Goal: Information Seeking & Learning: Learn about a topic

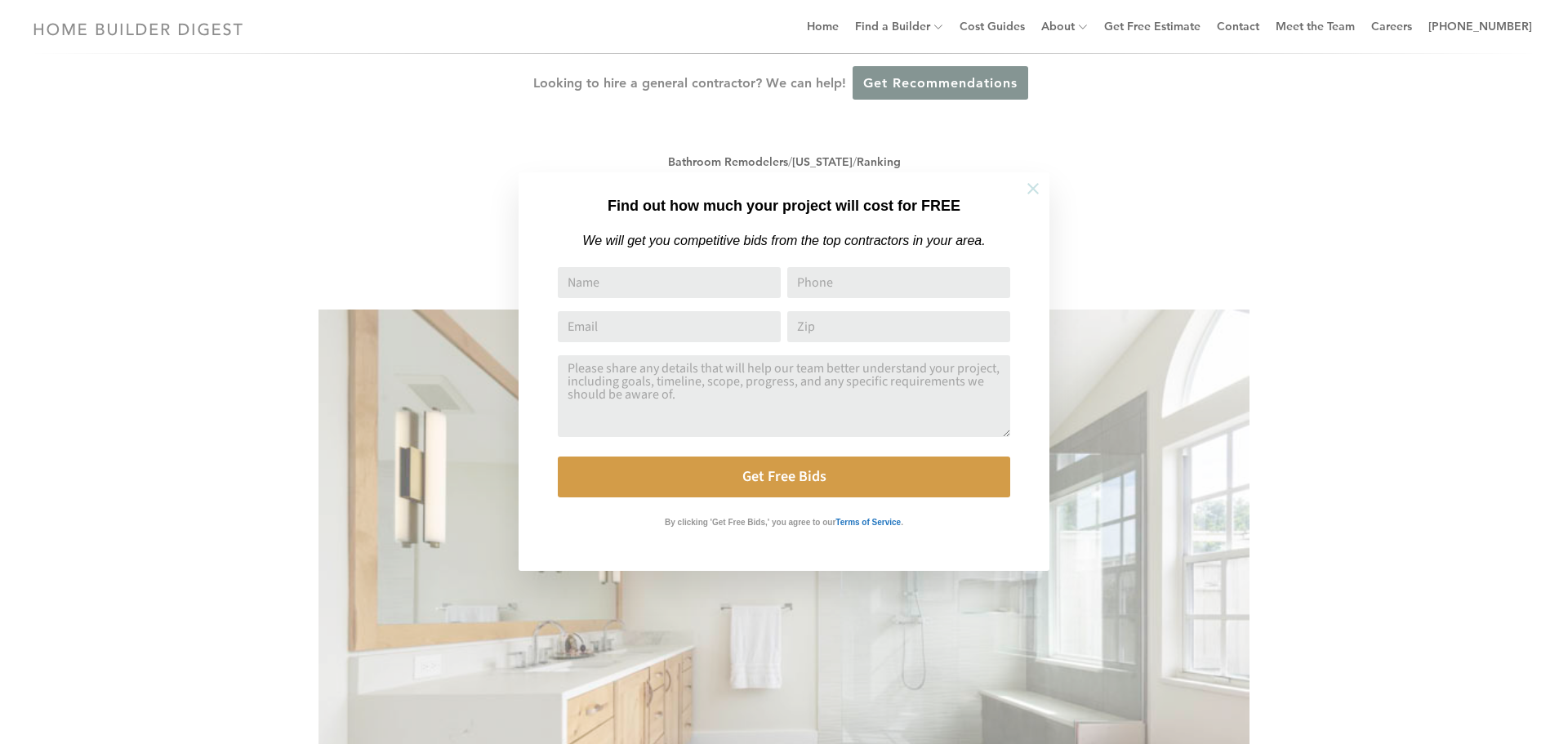
click at [1037, 183] on icon at bounding box center [1033, 188] width 18 height 18
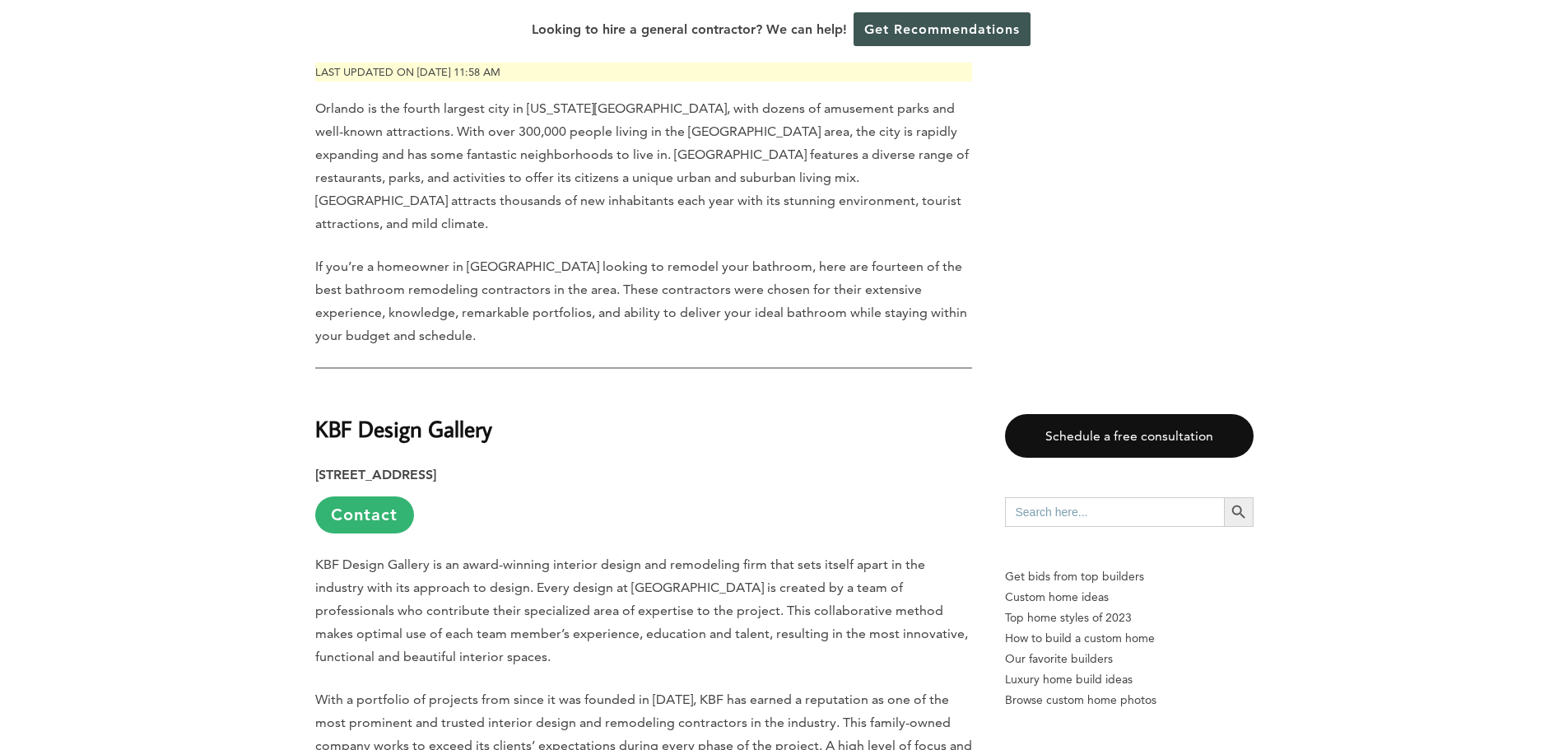
scroll to position [906, 0]
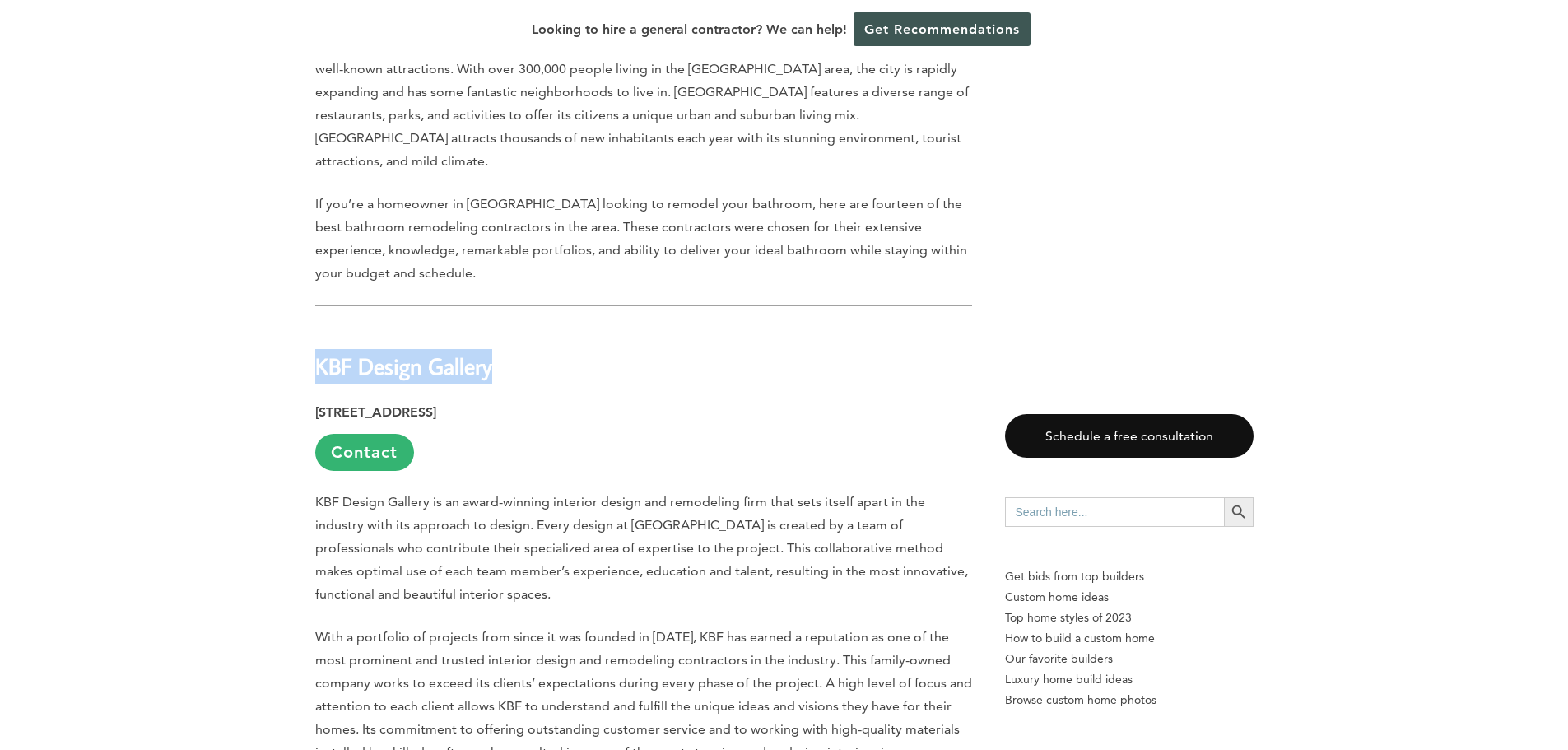
drag, startPoint x: 498, startPoint y: 352, endPoint x: 296, endPoint y: 351, distance: 202.0
copy strong "KBF Design Gallery"
click at [457, 491] on p "KBF Design Gallery is an award-winning interior design and remodeling firm that…" at bounding box center [643, 548] width 657 height 115
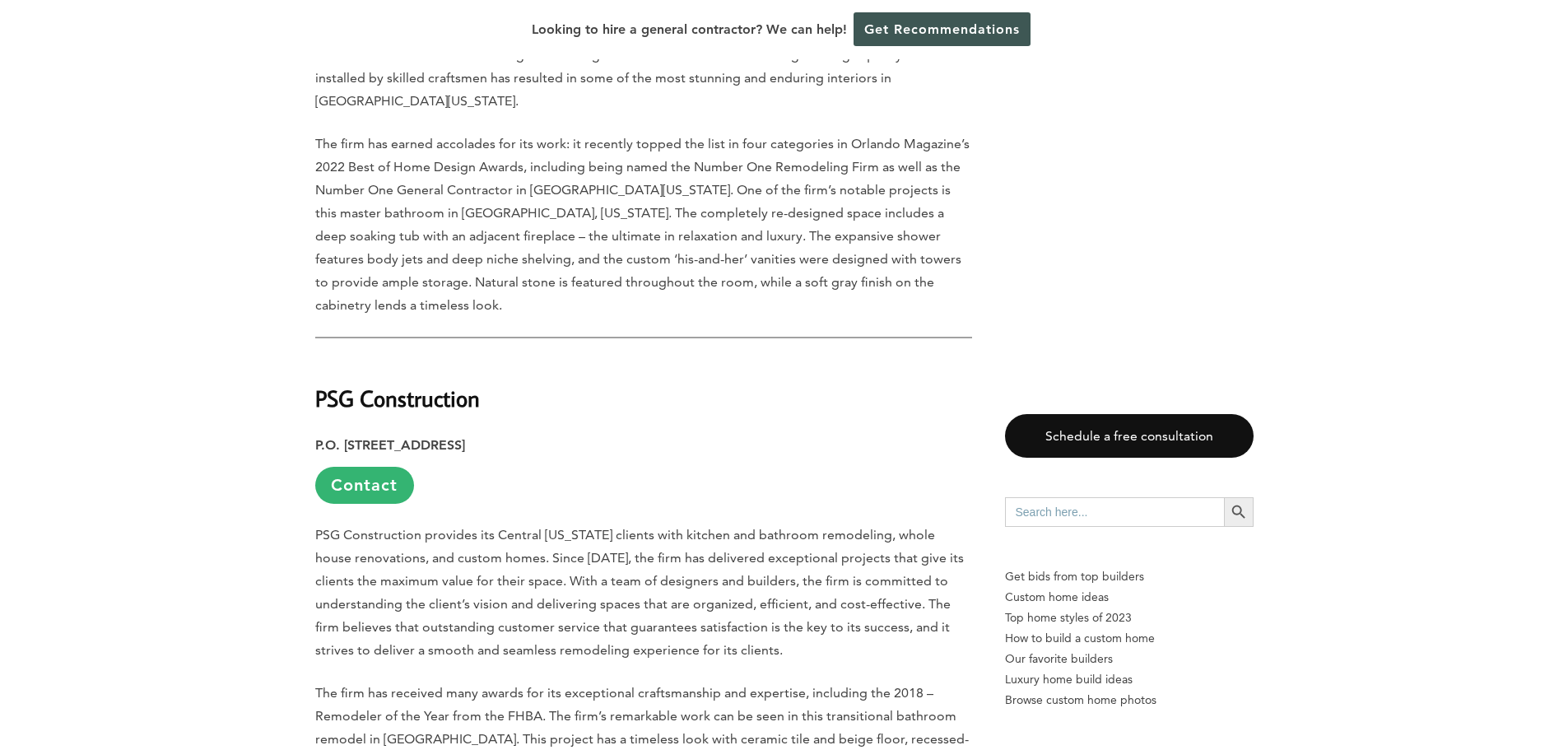
scroll to position [1565, 0]
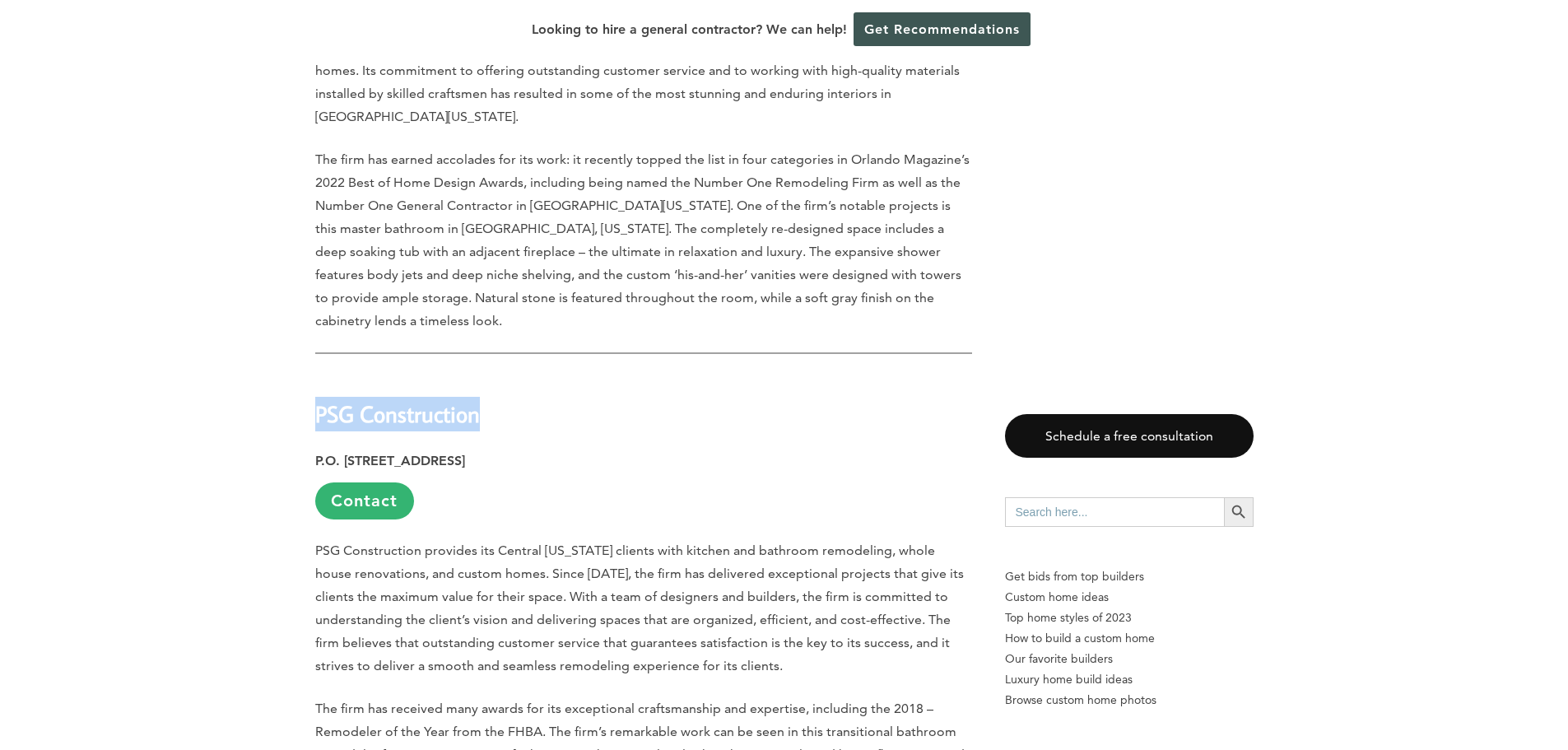
drag, startPoint x: 478, startPoint y: 351, endPoint x: 307, endPoint y: 348, distance: 171.0
copy strong "PSG Construction"
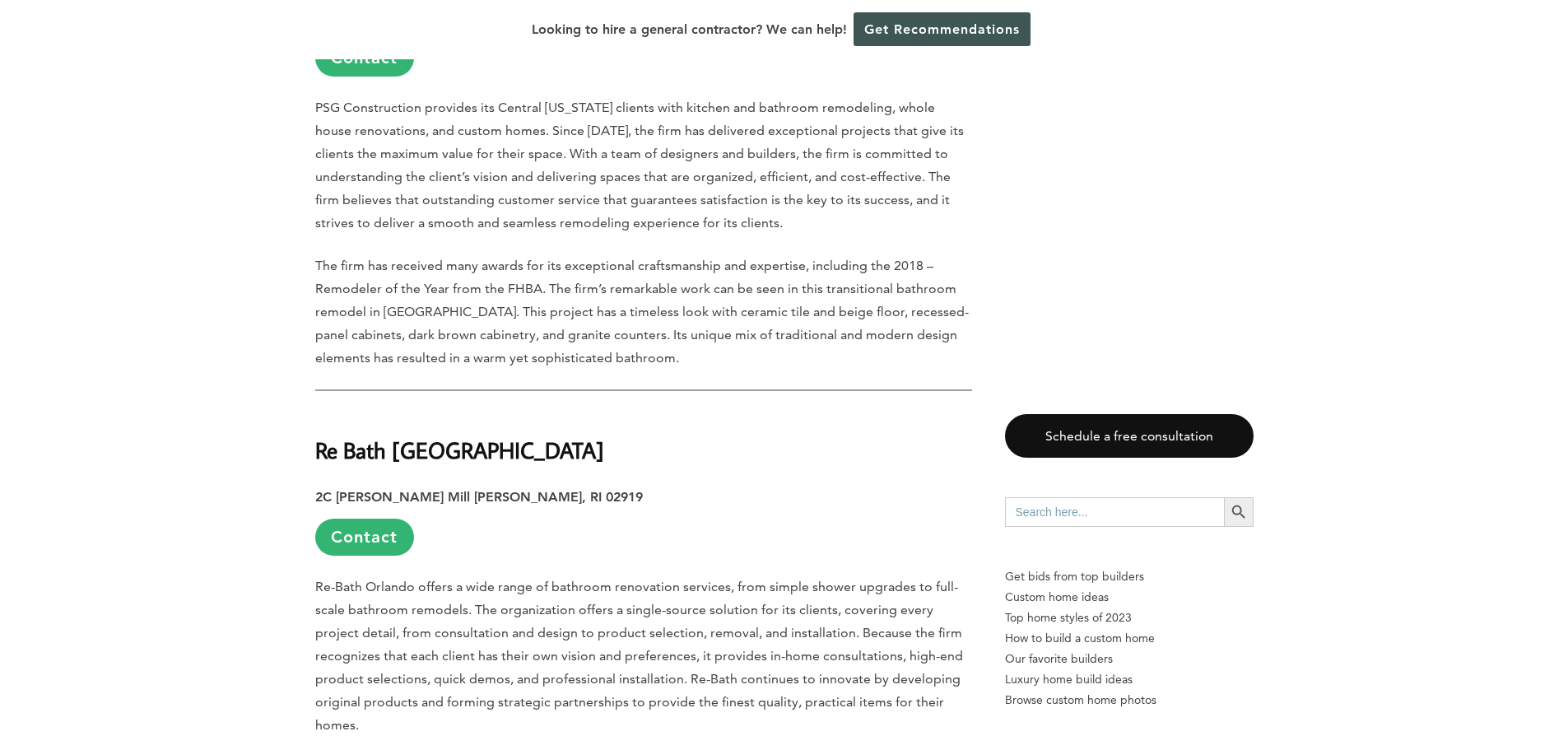
scroll to position [2059, 0]
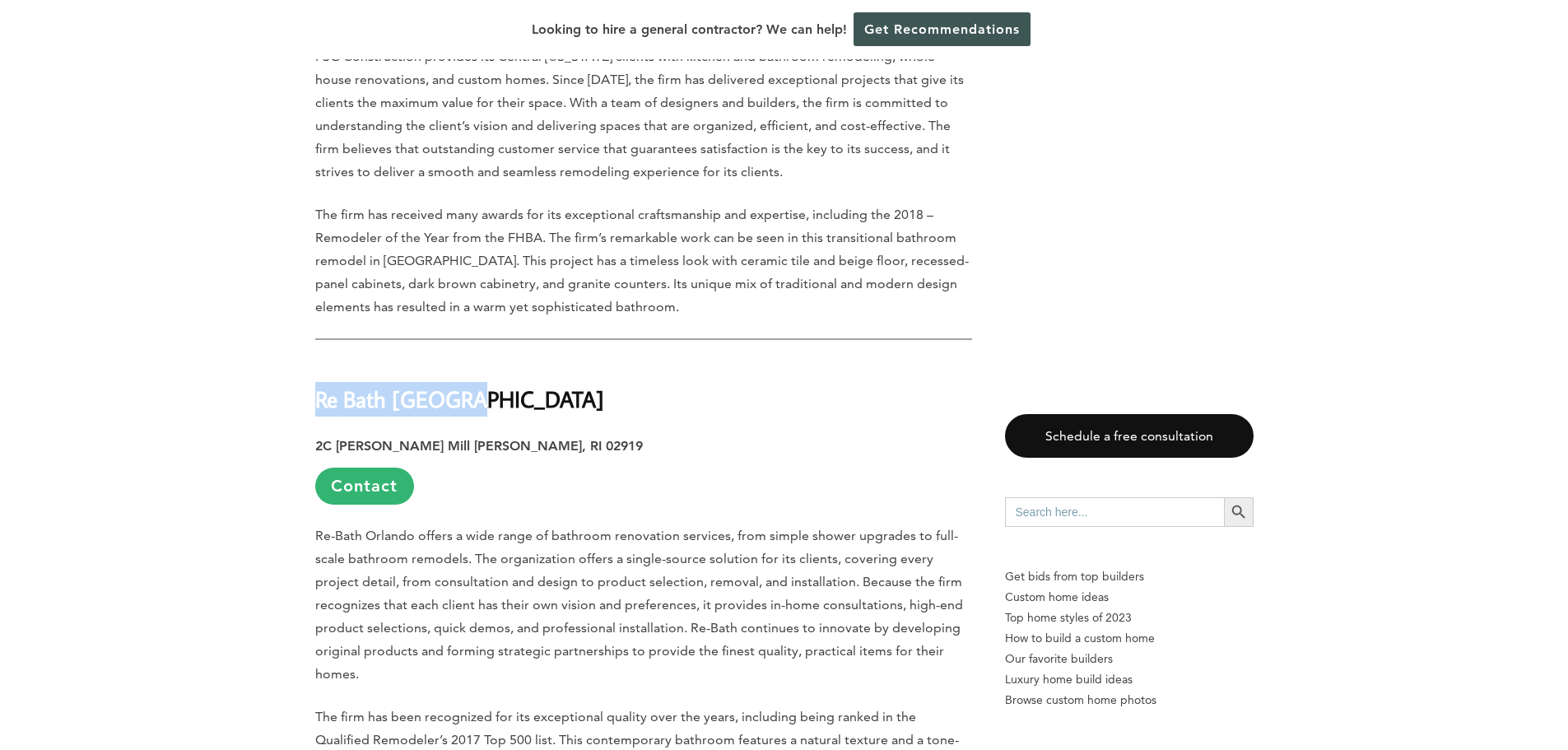
drag, startPoint x: 466, startPoint y: 337, endPoint x: 294, endPoint y: 334, distance: 172.0
copy strong "Re Bath [GEOGRAPHIC_DATA]"
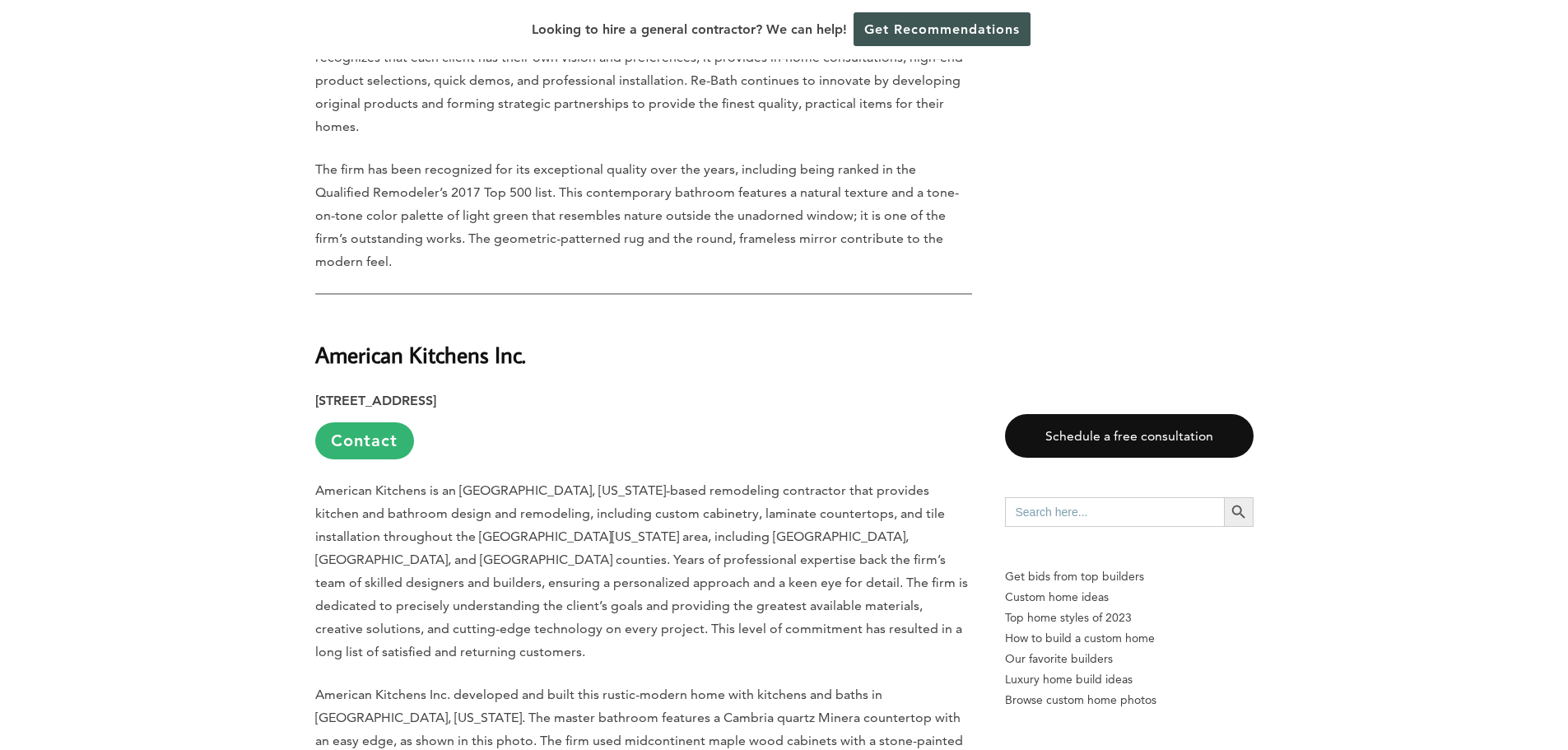
scroll to position [2635, 0]
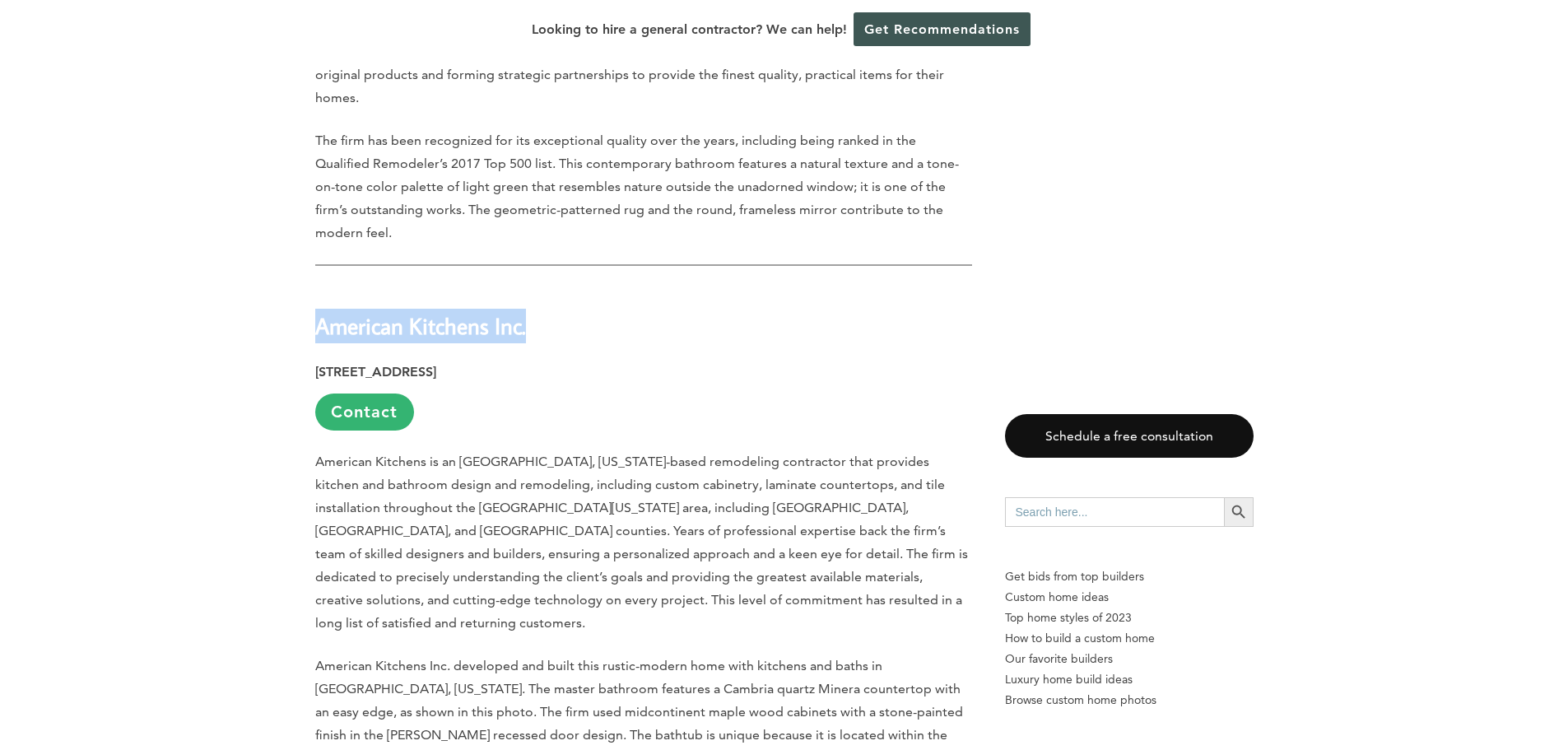
drag, startPoint x: 535, startPoint y: 264, endPoint x: 321, endPoint y: 260, distance: 214.0
click at [321, 286] on h2 "American Kitchens Inc." at bounding box center [643, 314] width 657 height 57
copy strong "American Kitchens Inc."
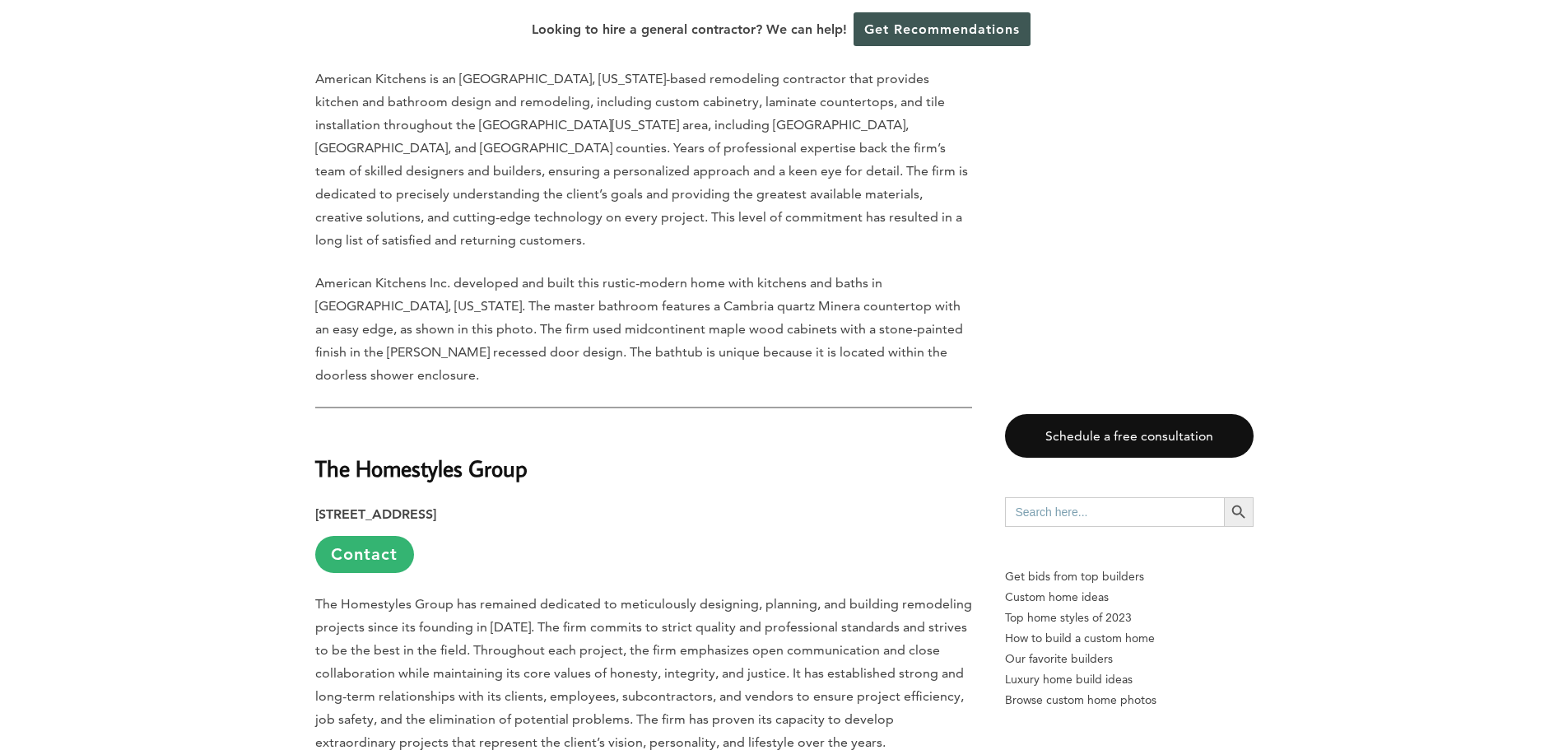
scroll to position [3048, 0]
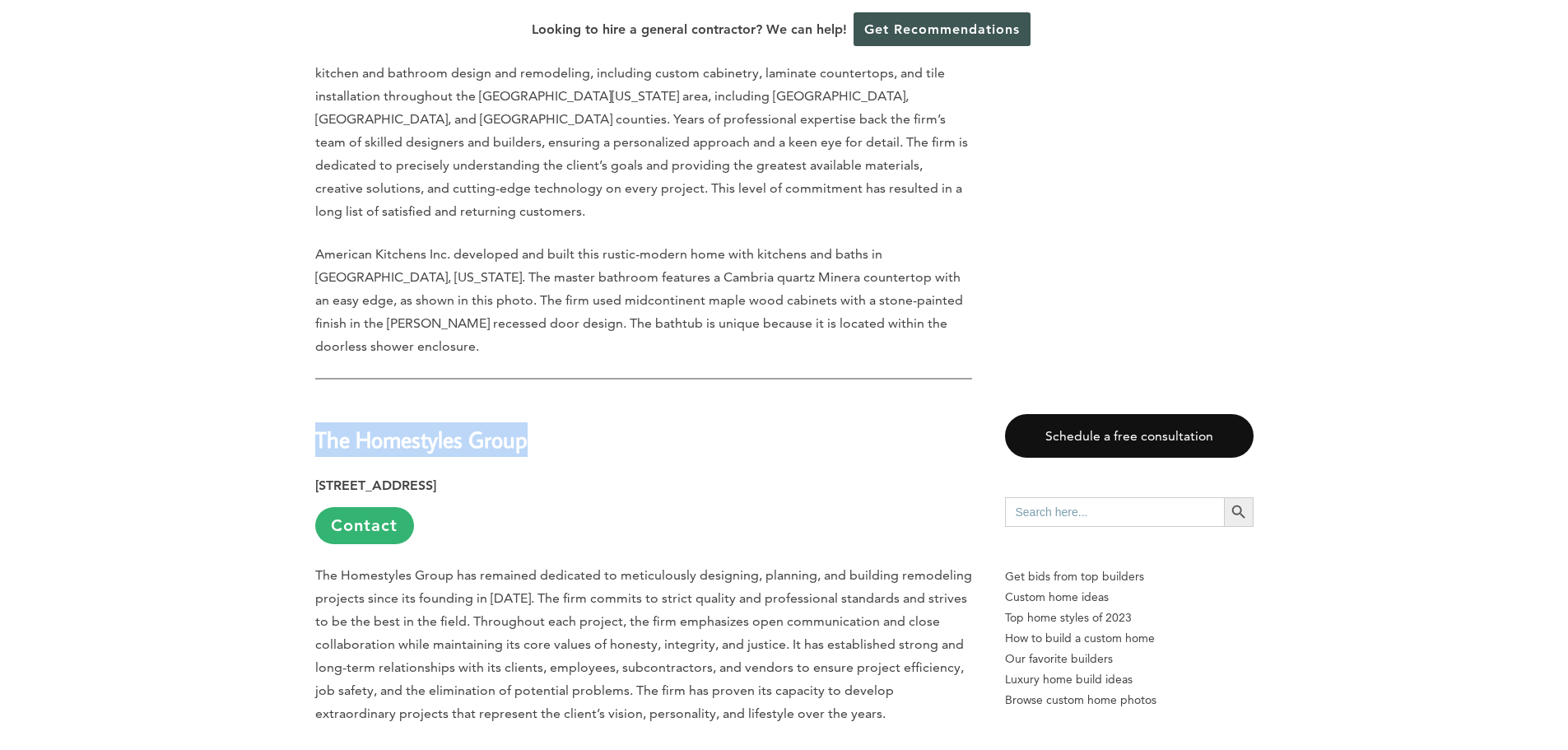
drag, startPoint x: 540, startPoint y: 325, endPoint x: 293, endPoint y: 327, distance: 247.0
copy strong "The Homestyles Group"
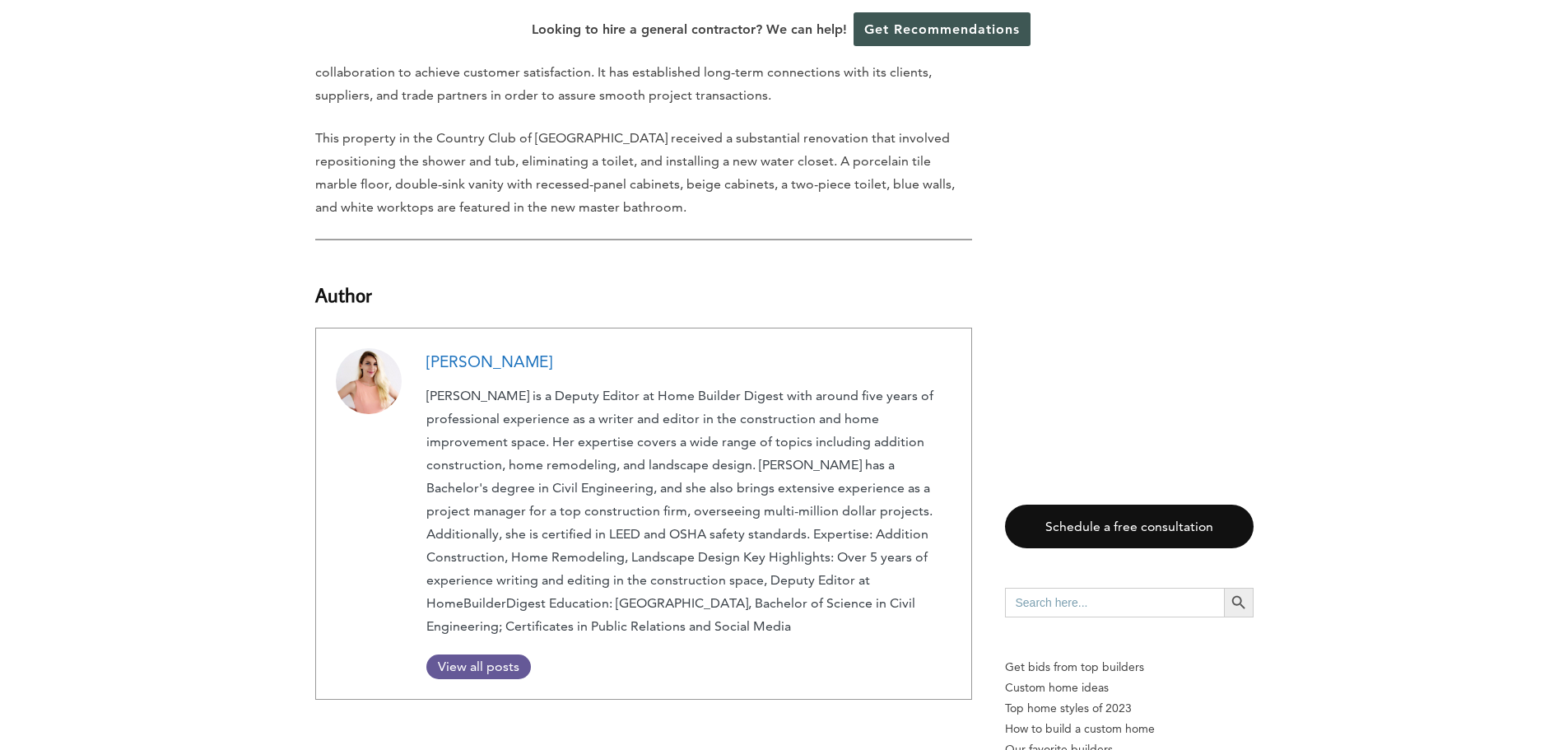
scroll to position [7906, 0]
